Goal: Subscribe to service/newsletter

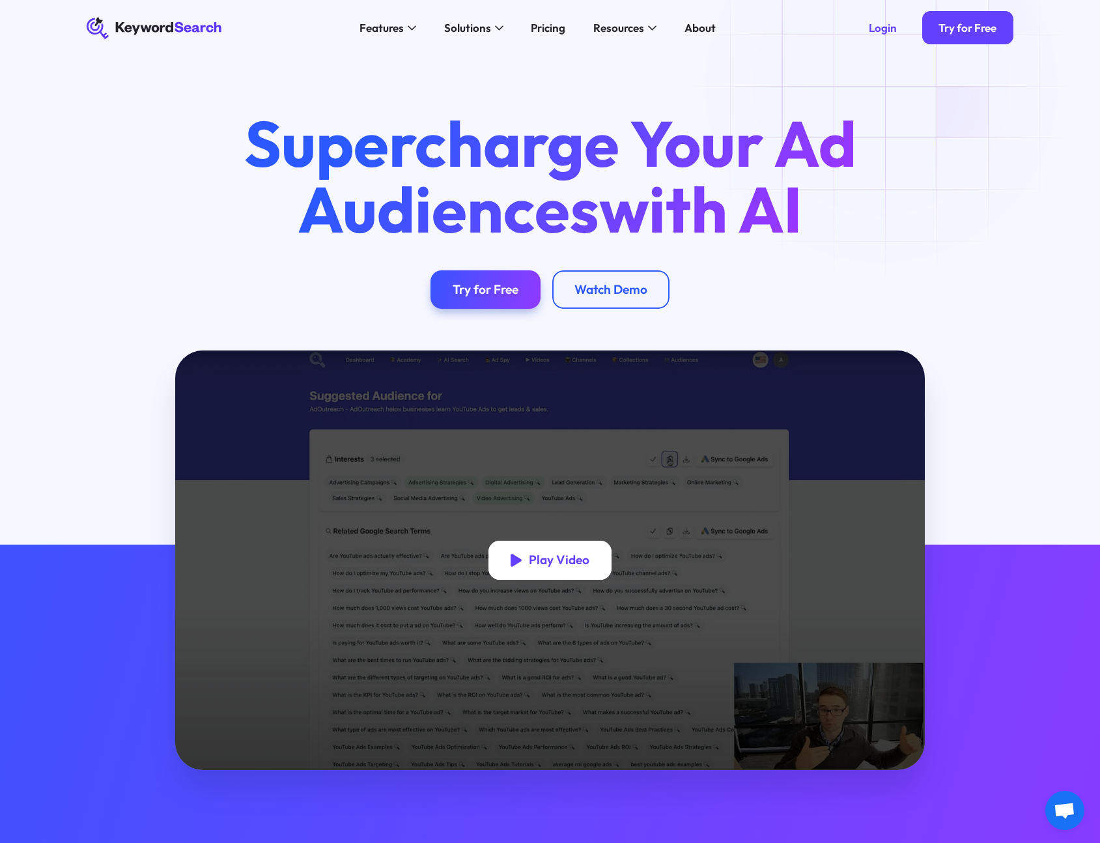
click at [558, 562] on div "Play Video" at bounding box center [559, 560] width 61 height 16
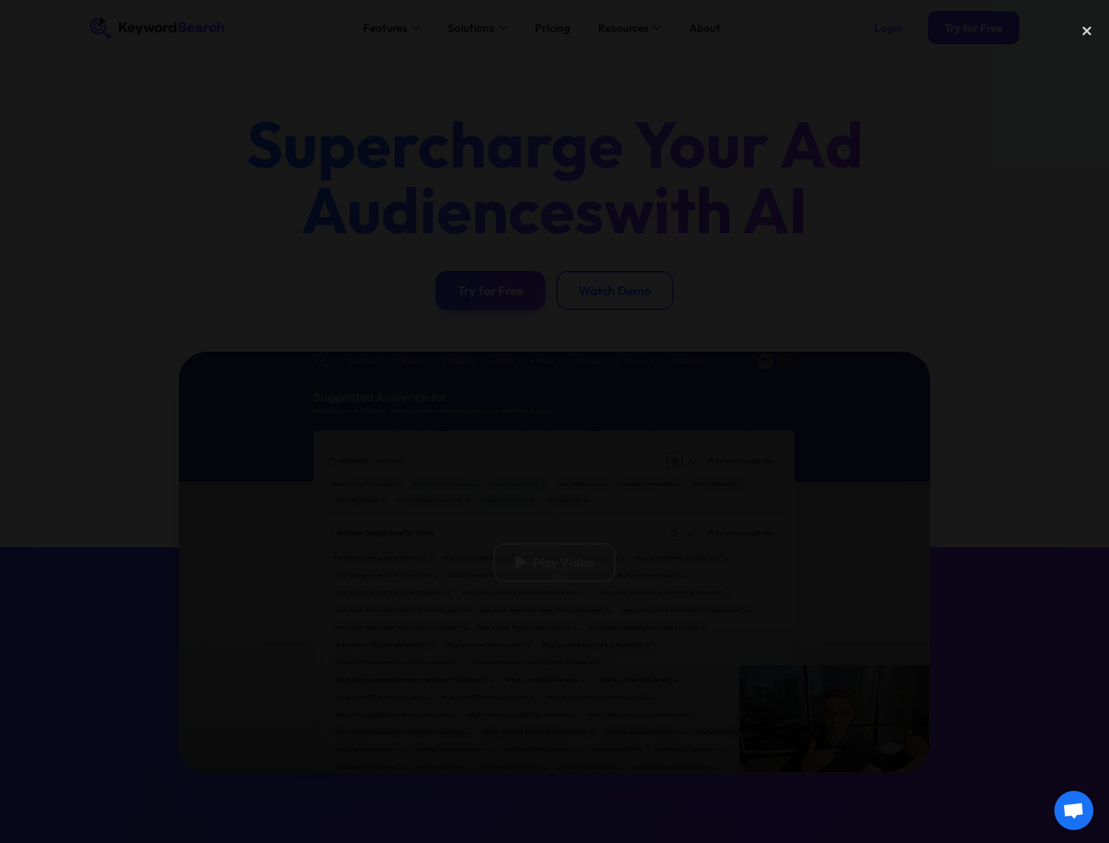
click at [663, 182] on div at bounding box center [554, 421] width 1109 height 809
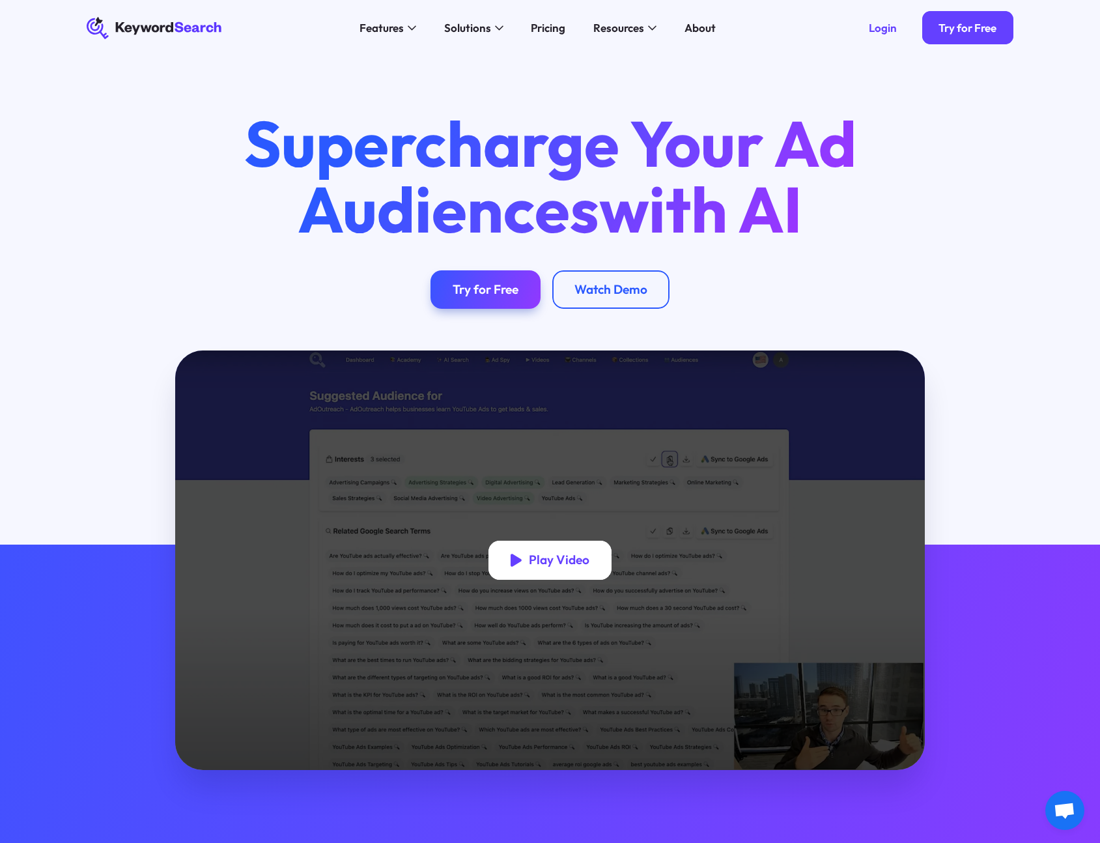
click at [557, 574] on div "Play Video" at bounding box center [549, 559] width 123 height 39
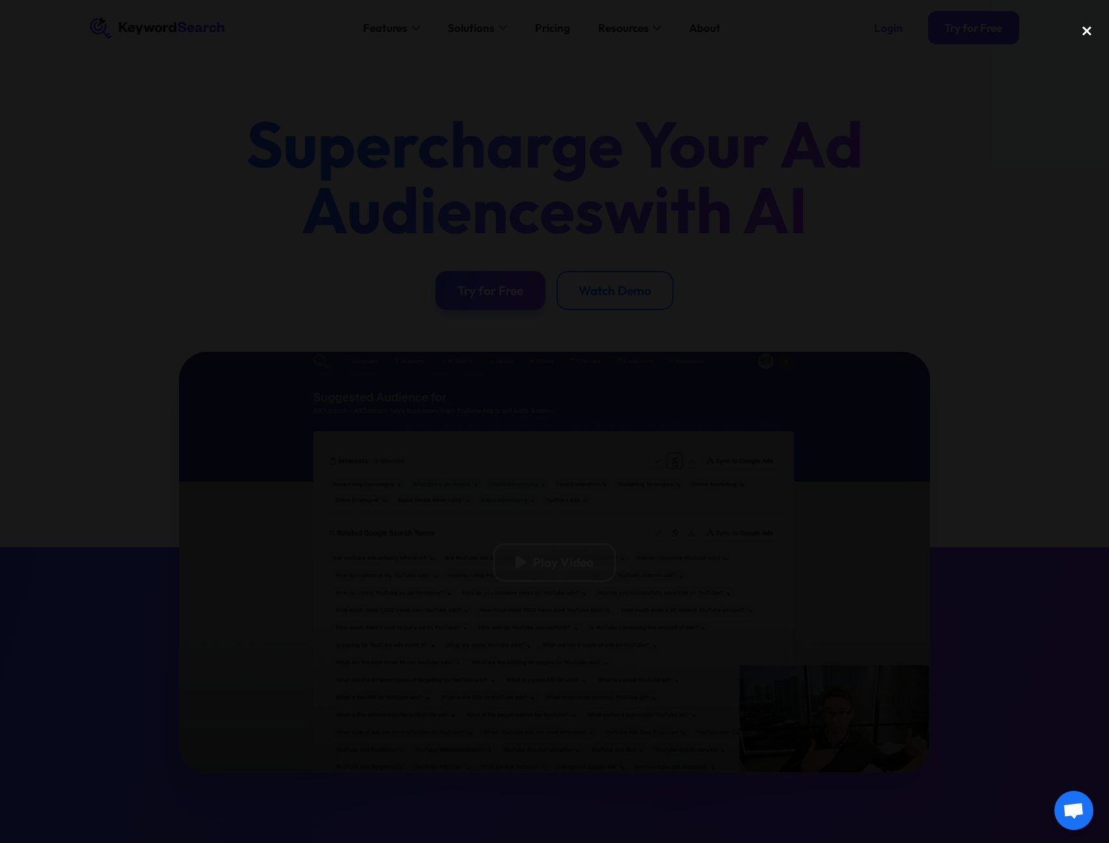
click at [1091, 29] on div "close lightbox" at bounding box center [1087, 31] width 44 height 29
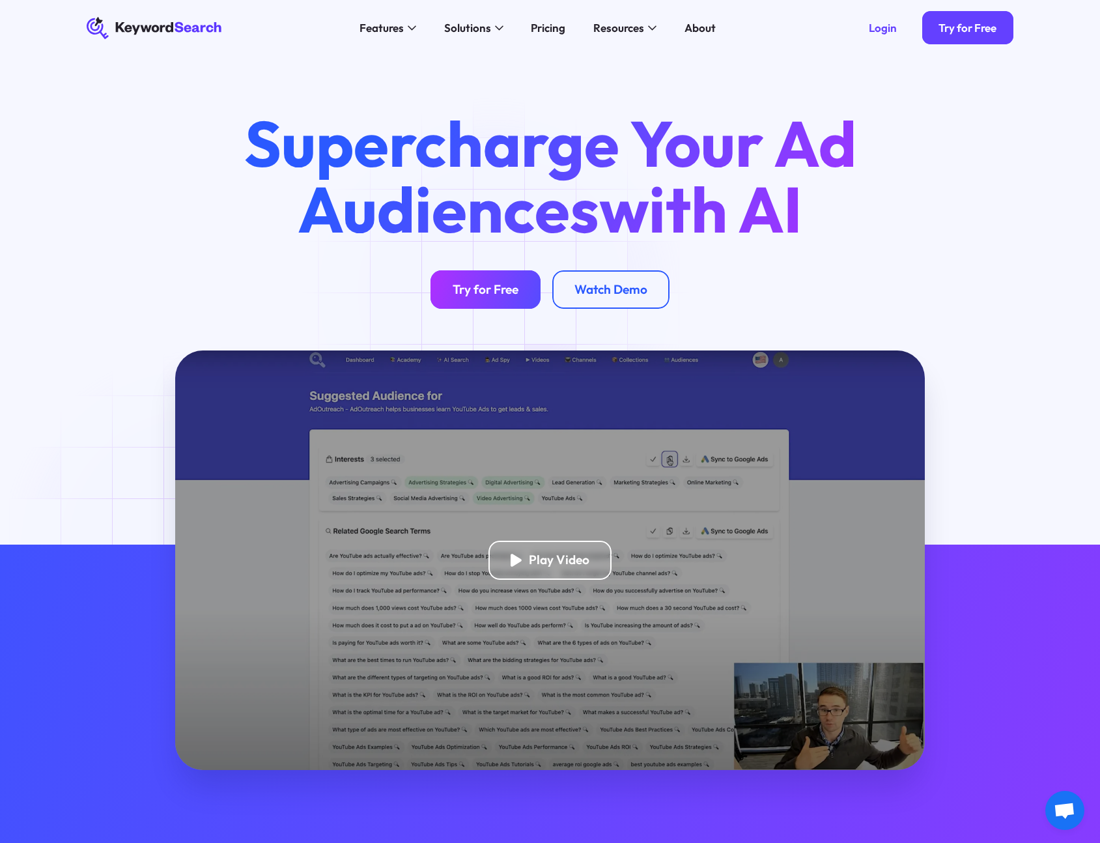
click at [499, 292] on div "Try for Free" at bounding box center [486, 290] width 66 height 16
click at [152, 105] on div "Supercharge Your Ad Audiences with AI Try for Free Watch Demo" at bounding box center [550, 202] width 1100 height 295
click at [1006, 147] on div "Supercharge Your Ad Audiences with AI Try for Free Watch Demo" at bounding box center [549, 210] width 971 height 198
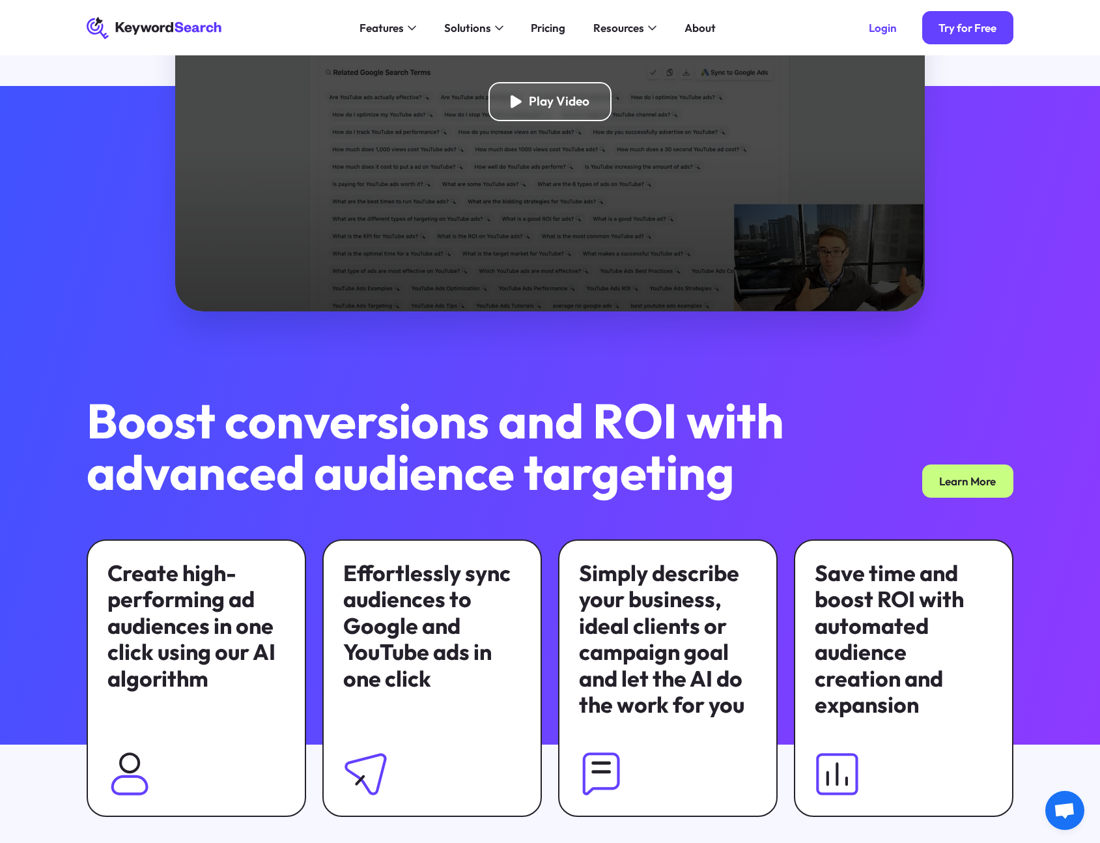
scroll to position [31, 0]
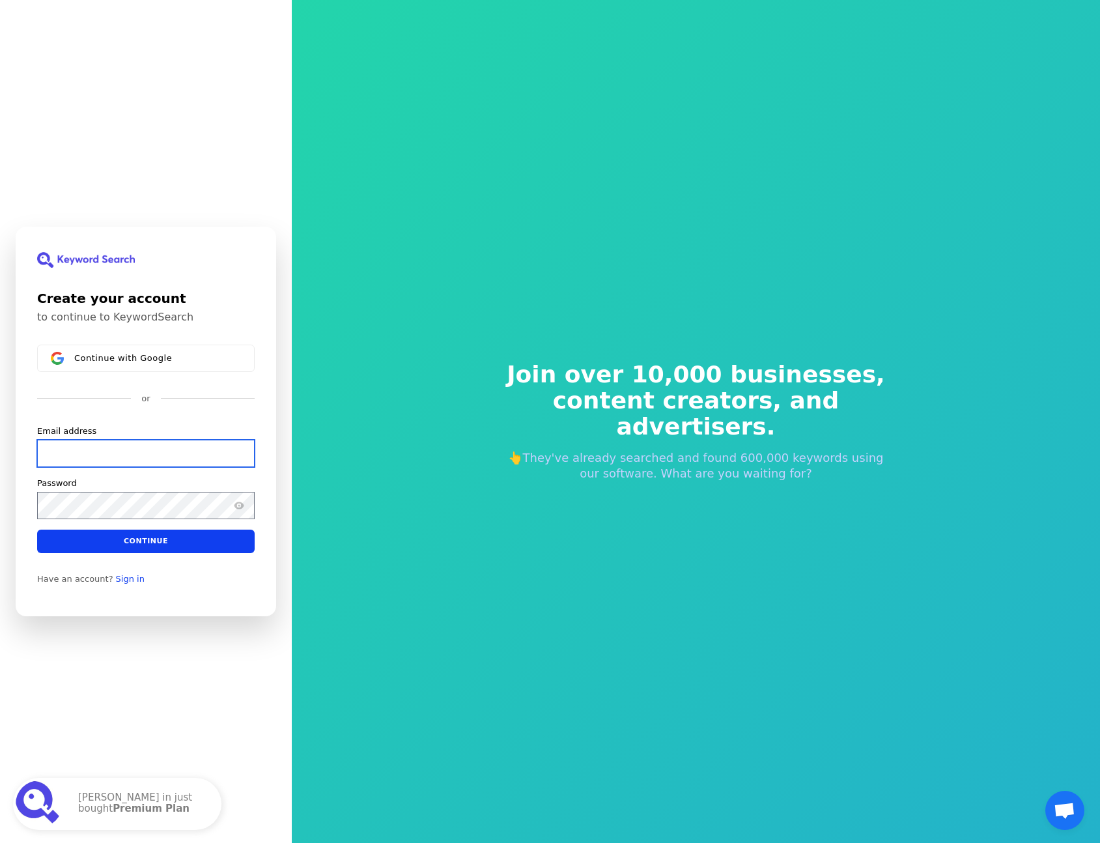
click at [113, 449] on input "Email address" at bounding box center [145, 452] width 217 height 27
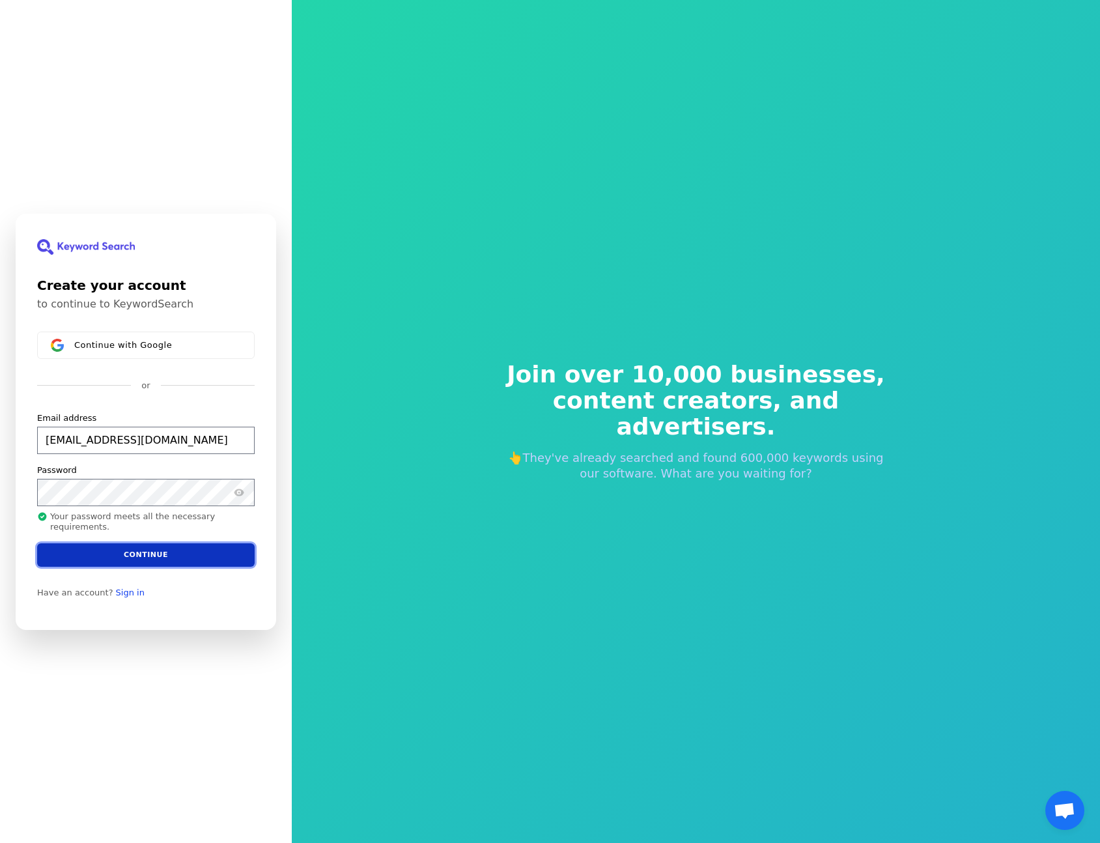
click at [174, 557] on button "Continue" at bounding box center [145, 553] width 217 height 23
type input "j.vanhoeflaken@sendy.nl"
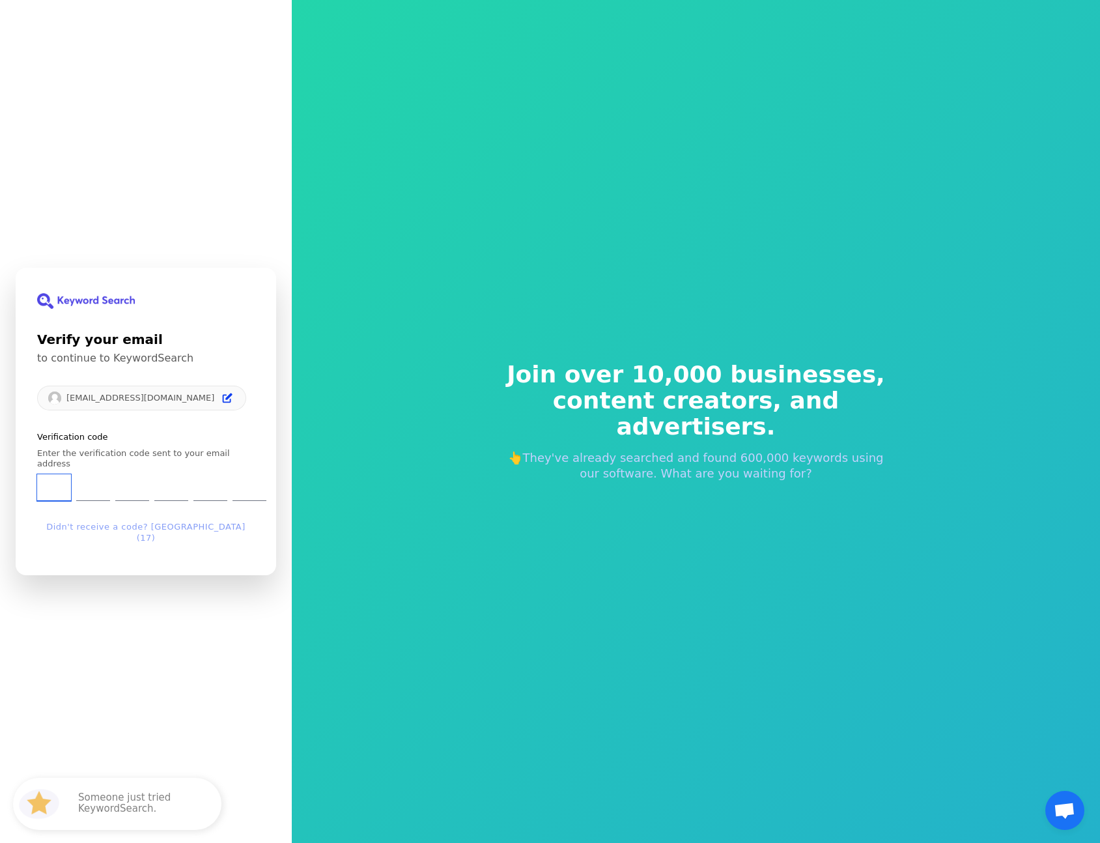
type input "2"
type input "1"
type input "4"
type input "0"
type input "8"
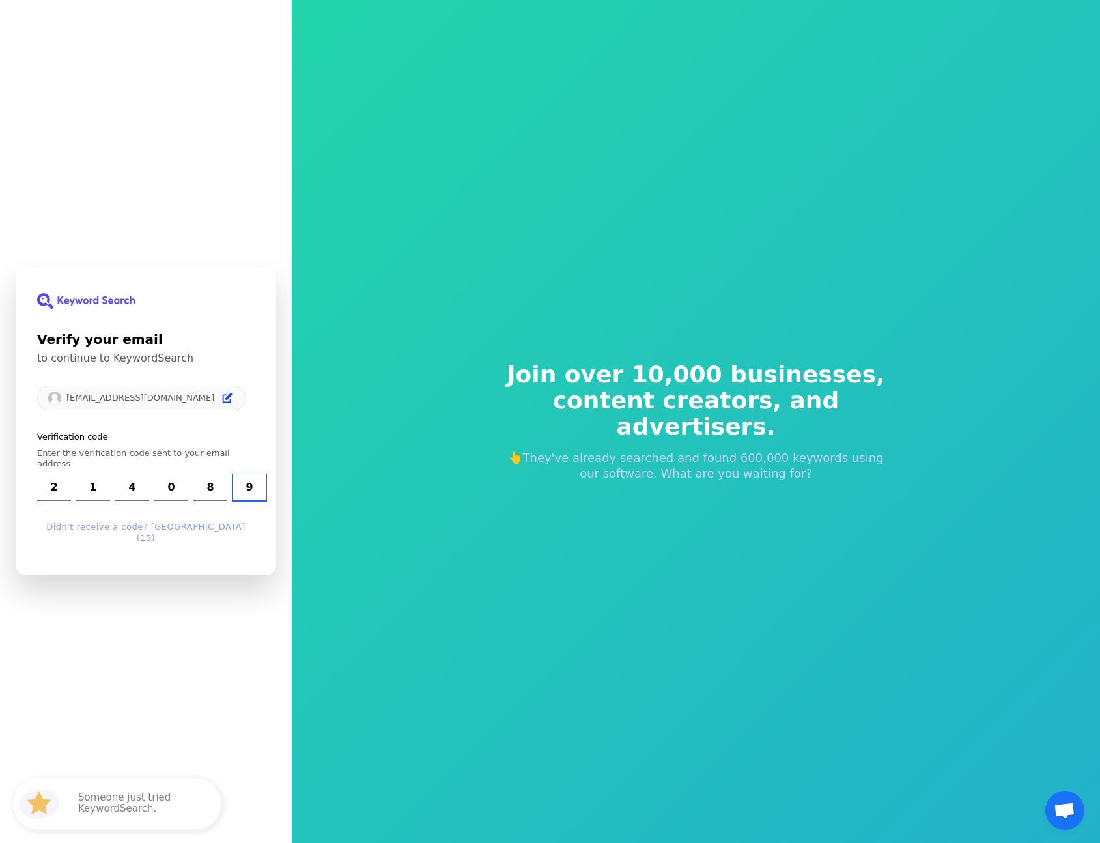
type input "9"
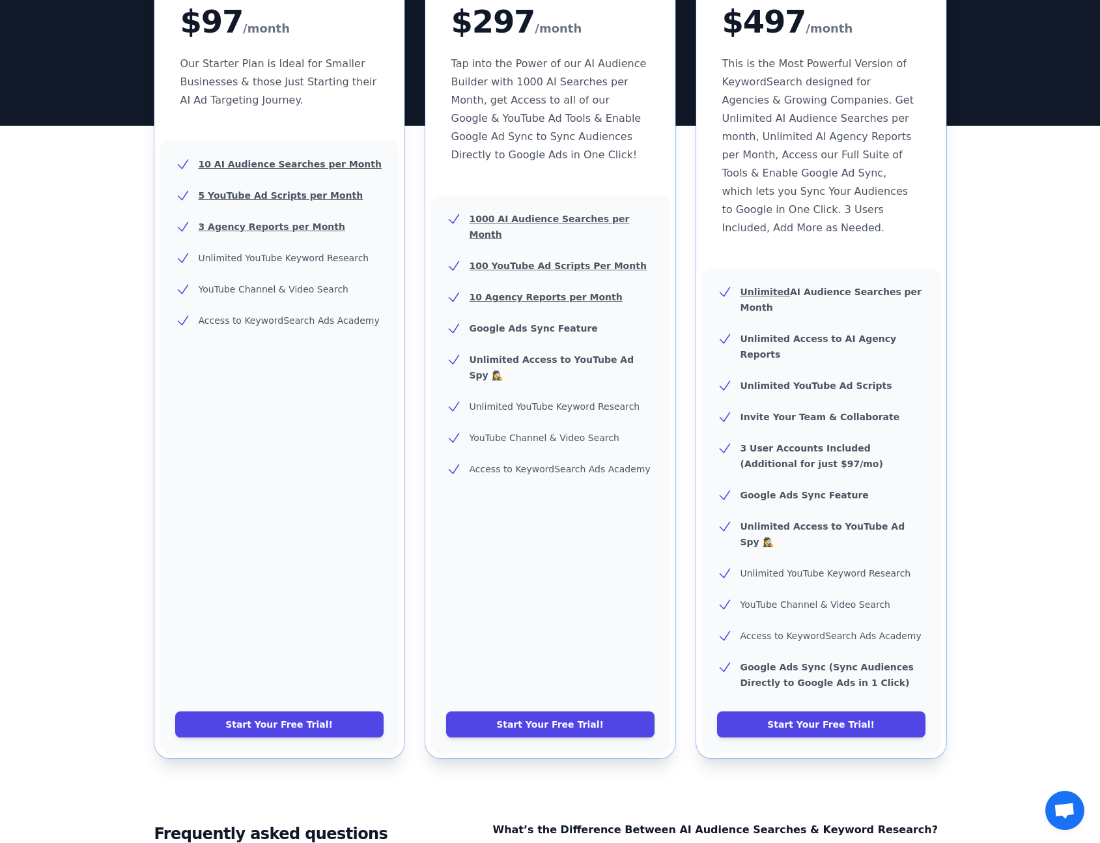
scroll to position [143, 0]
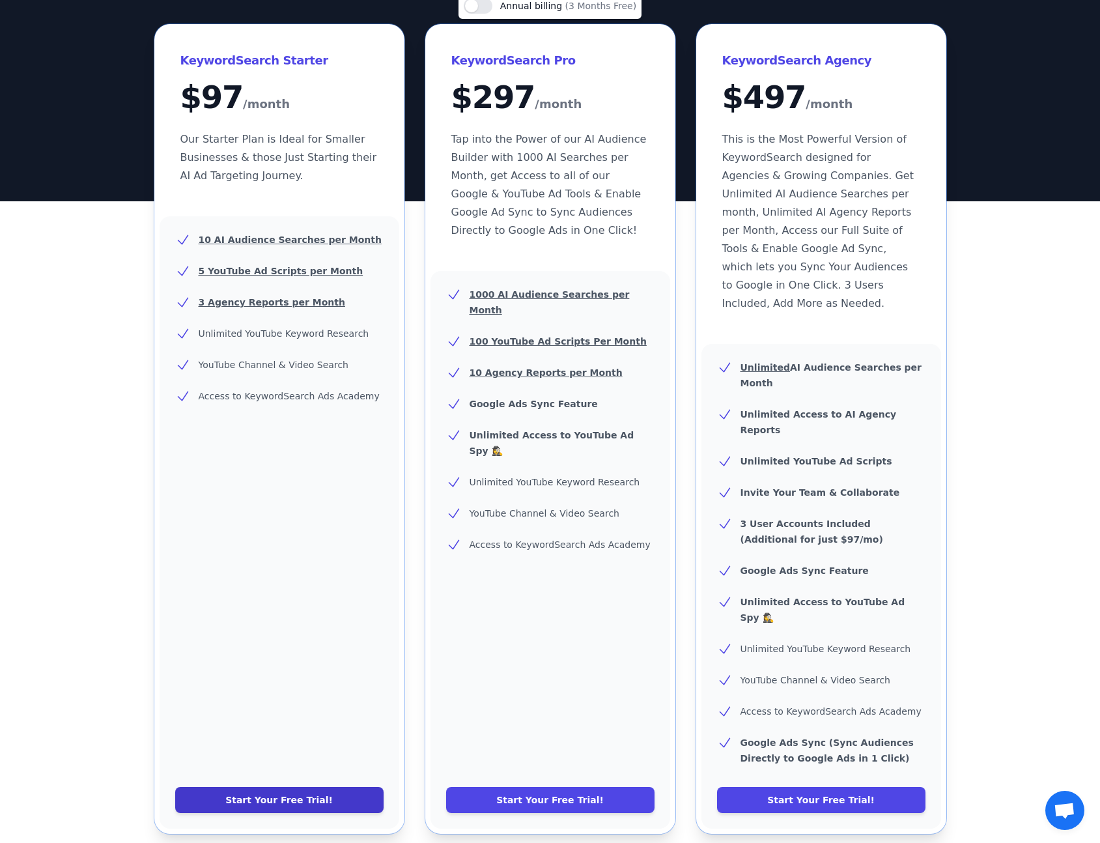
click at [243, 787] on link "Start Your Free Trial!" at bounding box center [279, 800] width 208 height 26
